Goal: Find specific page/section: Find specific page/section

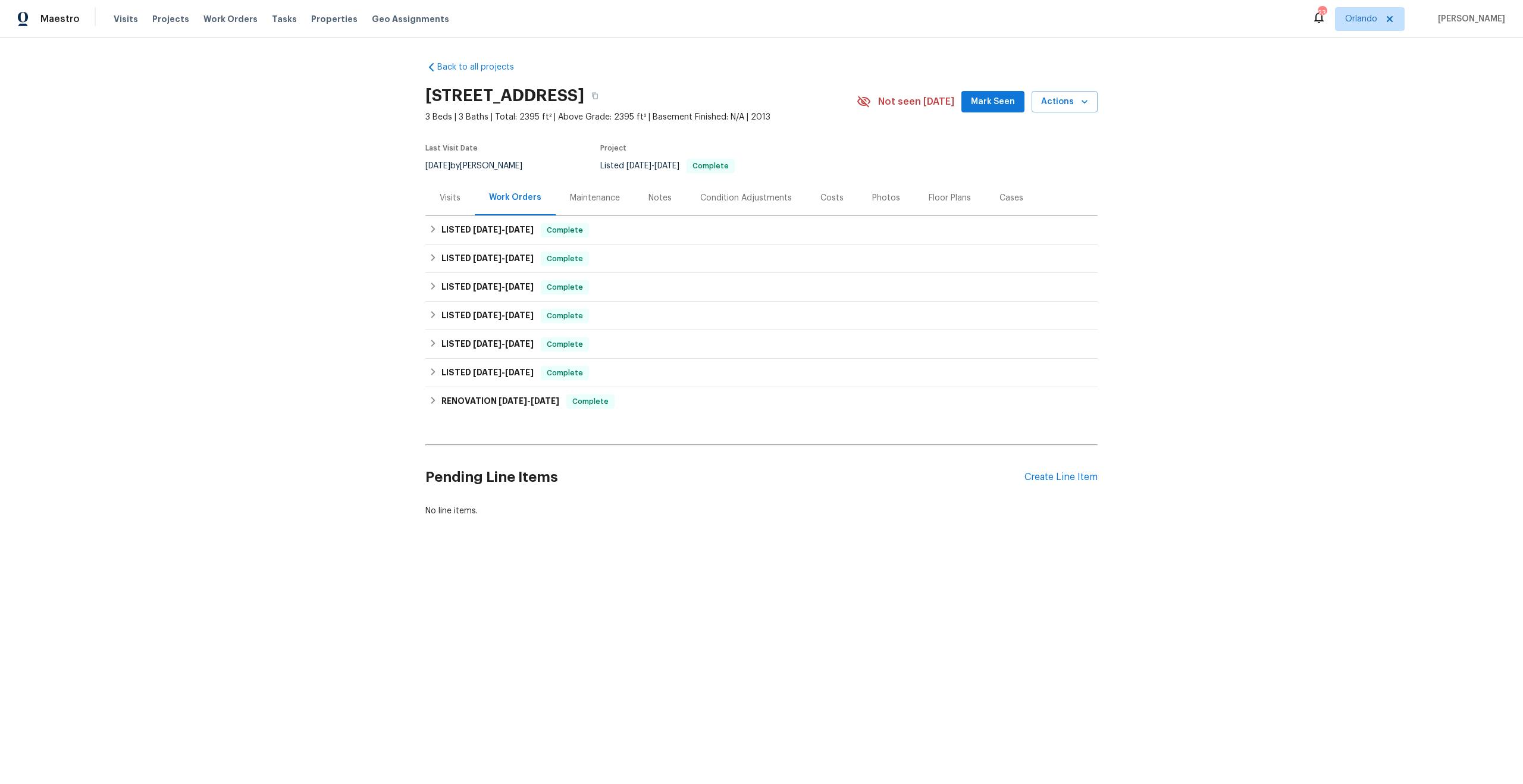
click at [820, 196] on div "Costs" at bounding box center [832, 198] width 23 height 12
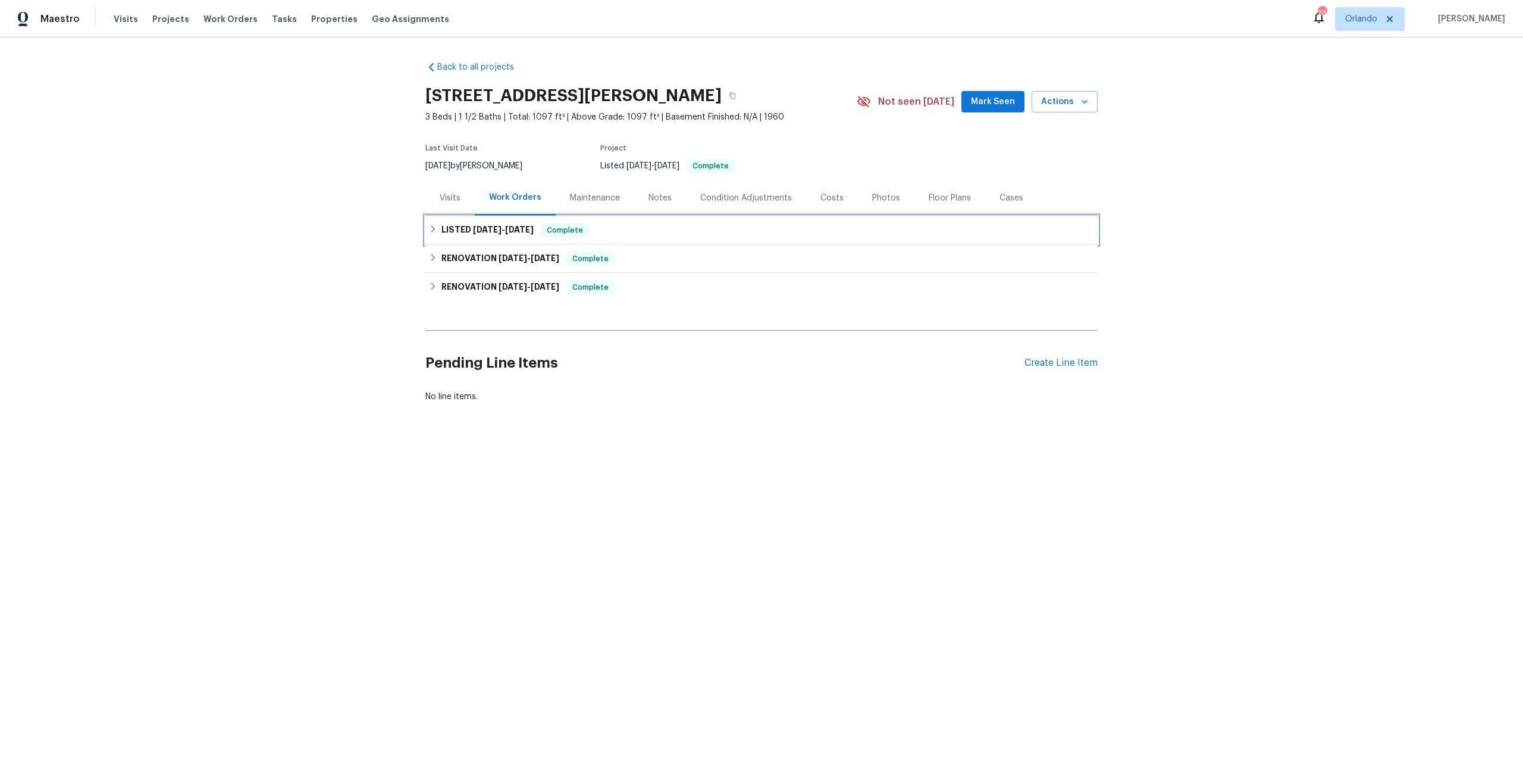
click at [473, 233] on span "9/2/25" at bounding box center [487, 229] width 29 height 8
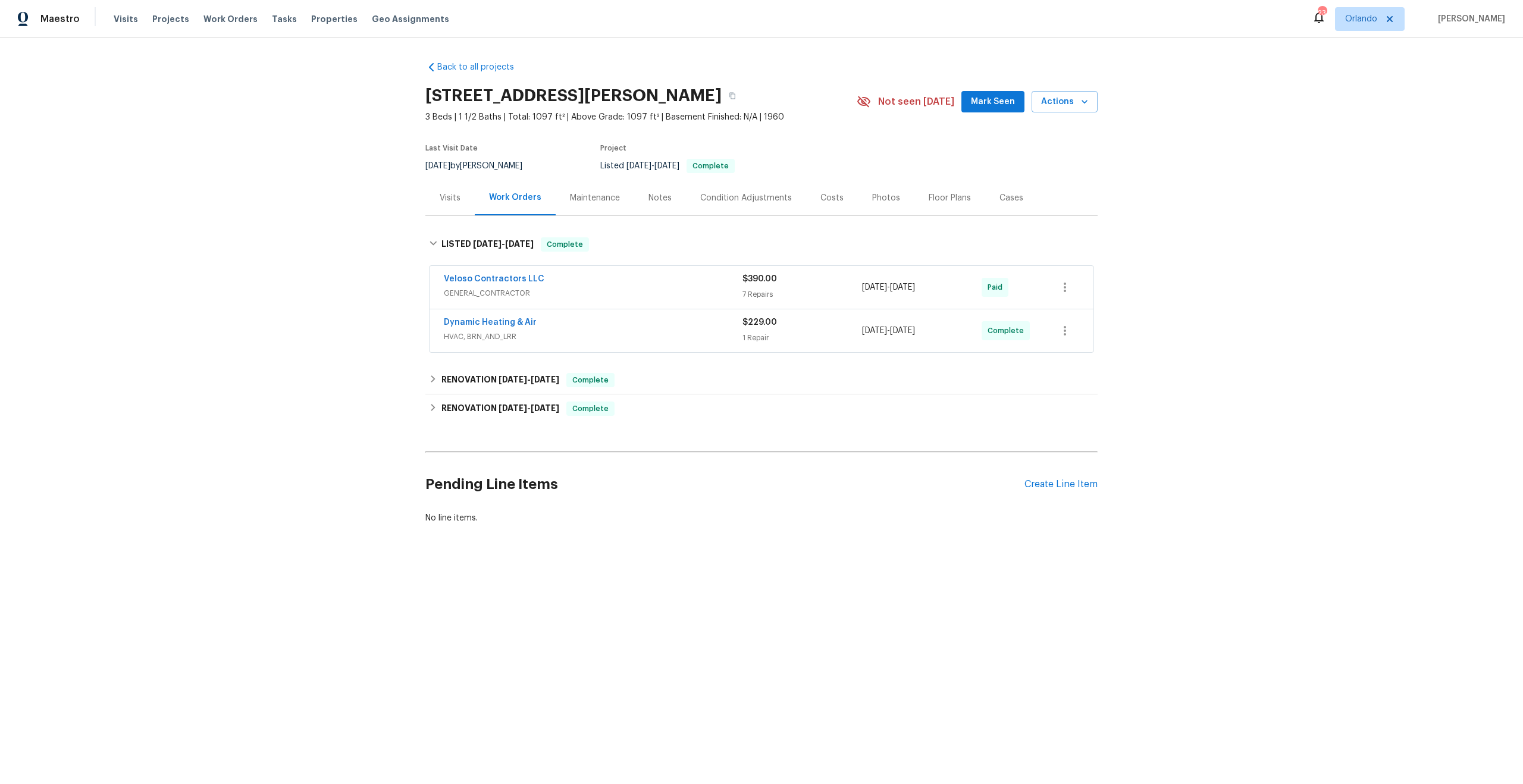
click at [578, 284] on div "Veloso Contractors LLC" at bounding box center [593, 280] width 298 height 14
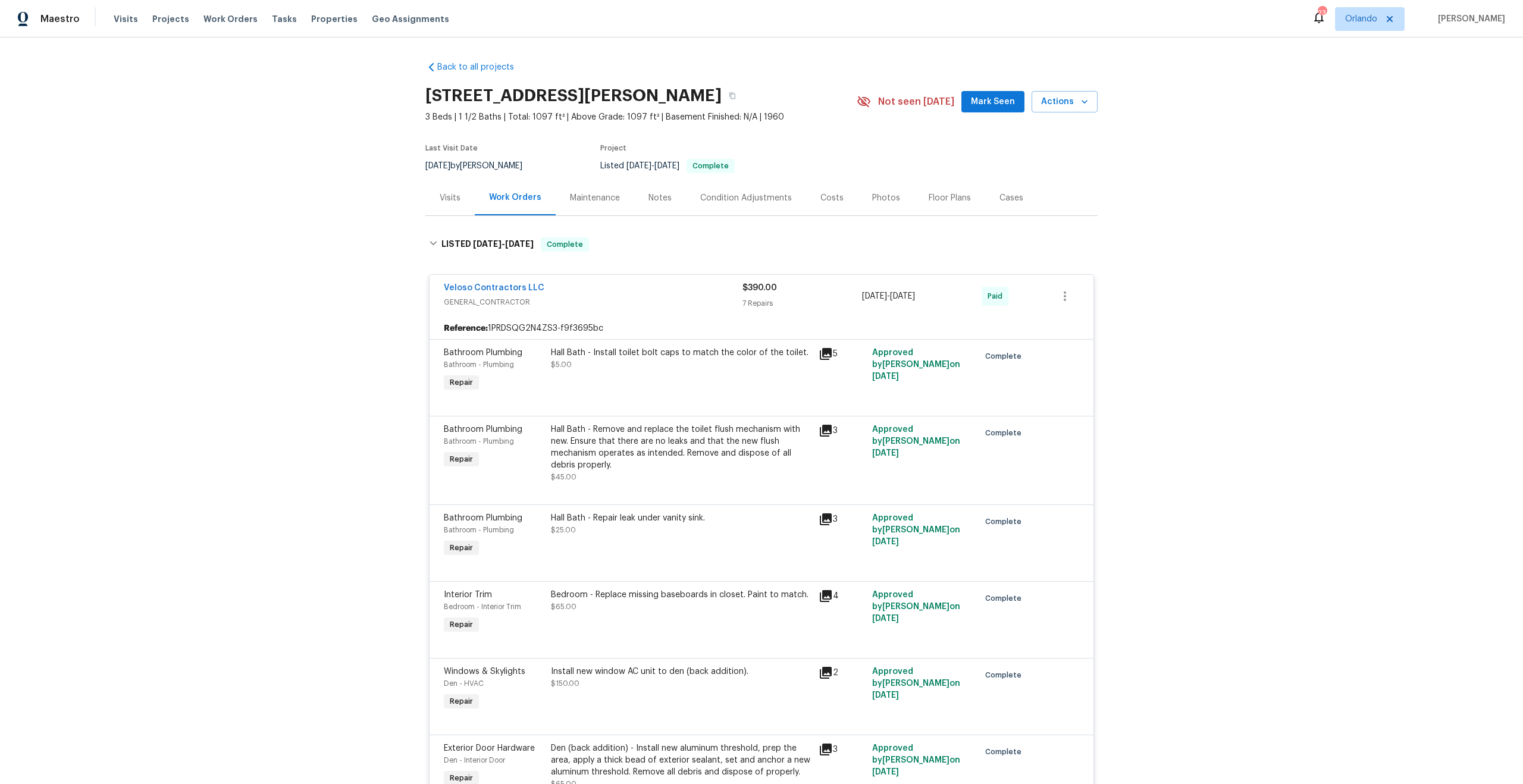
click at [605, 305] on span "GENERAL_CONTRACTOR" at bounding box center [593, 302] width 298 height 12
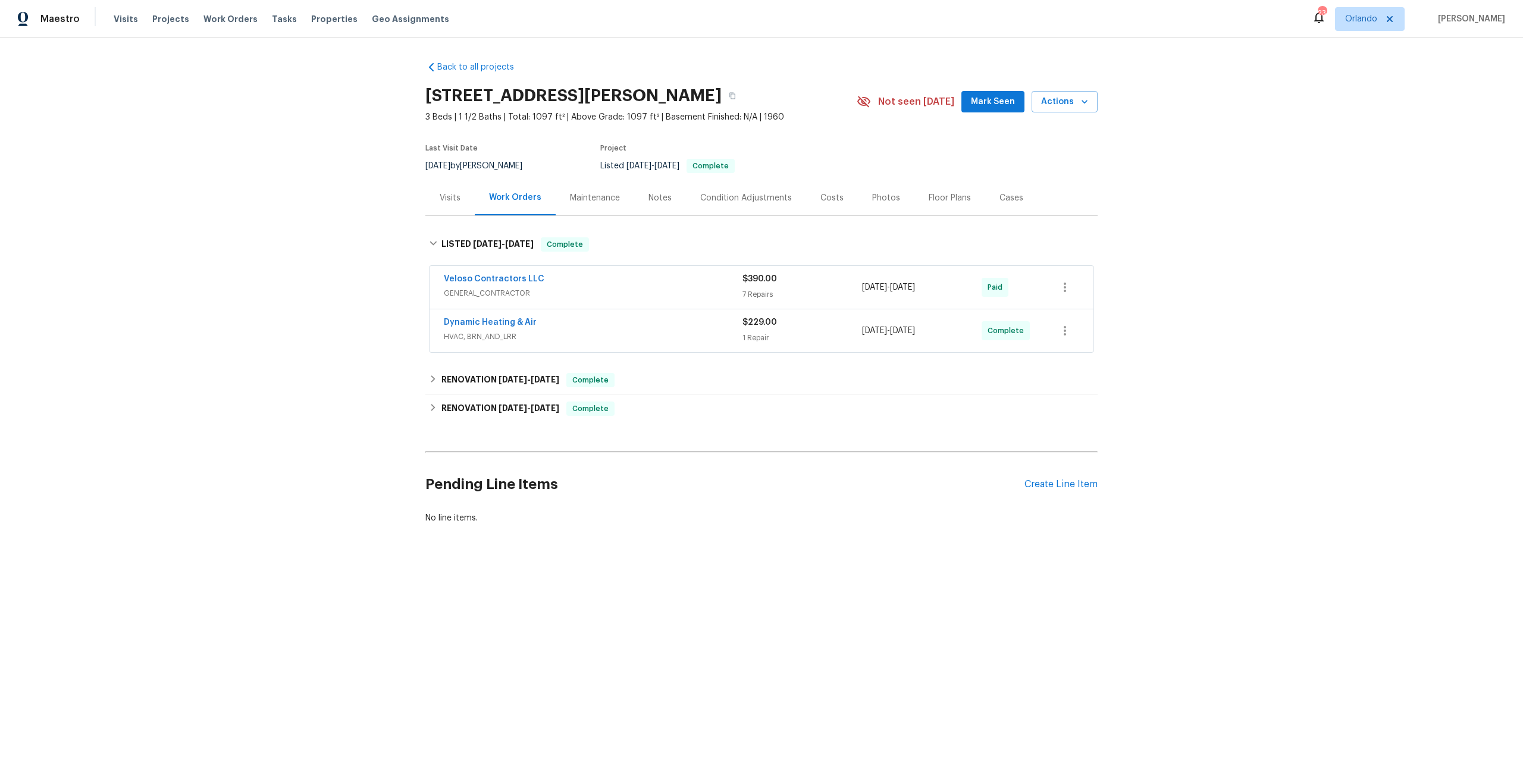
click at [604, 317] on div "Dynamic Heating & Air" at bounding box center [593, 324] width 298 height 14
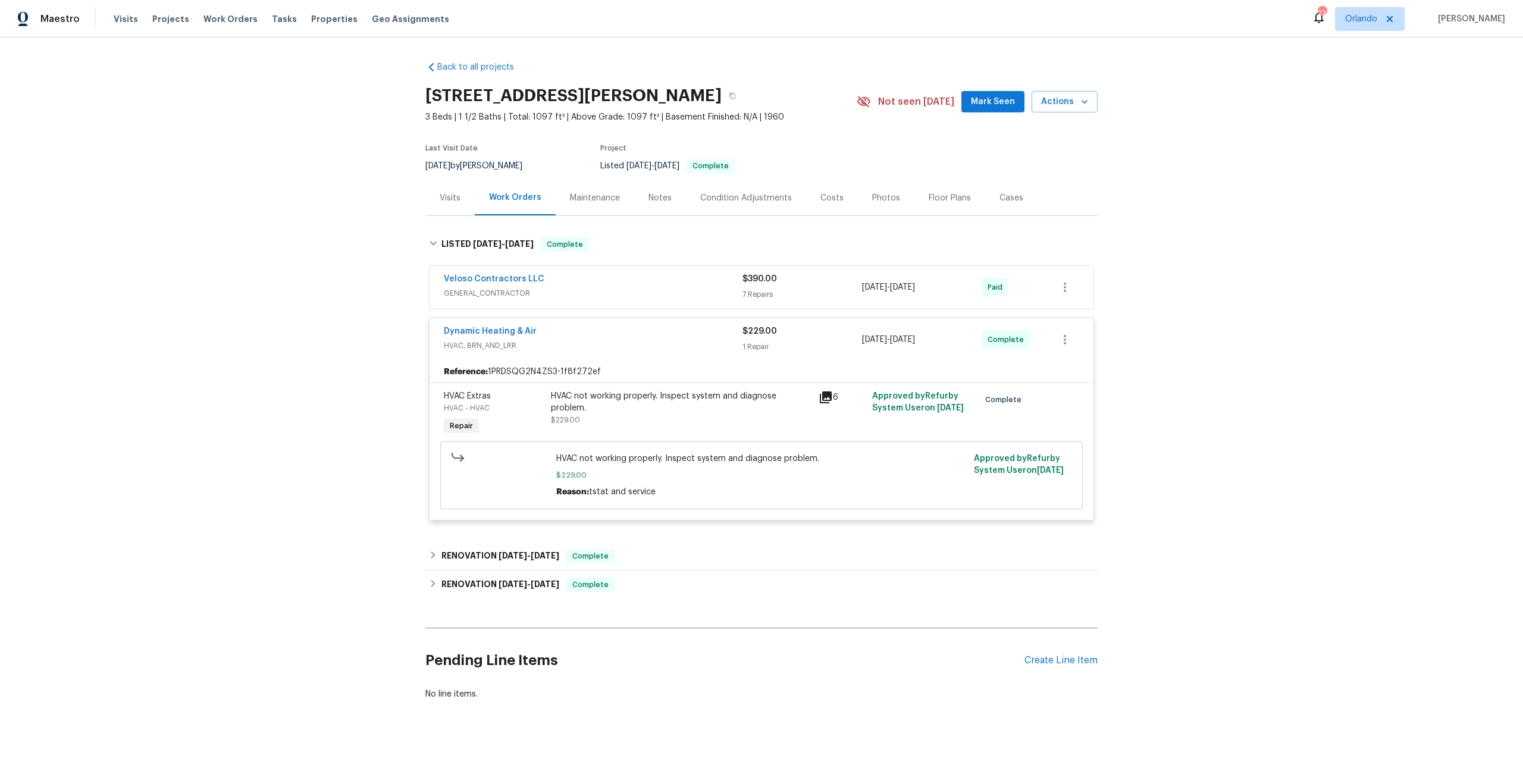
click at [599, 342] on span "HVAC, BRN_AND_LRR" at bounding box center [593, 345] width 298 height 12
